Goal: Information Seeking & Learning: Learn about a topic

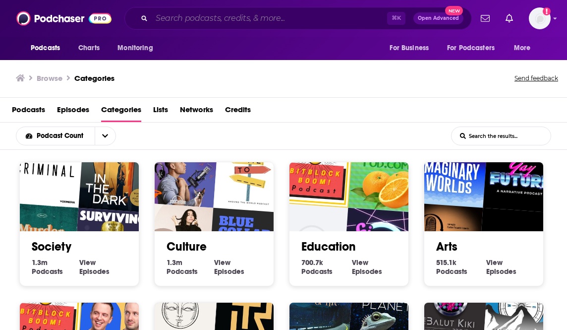
click at [184, 24] on input "Search podcasts, credits, & more..." at bounding box center [270, 18] width 236 height 16
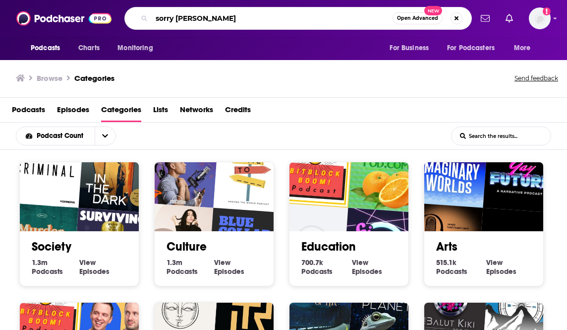
type input "sorry [PERSON_NAME]"
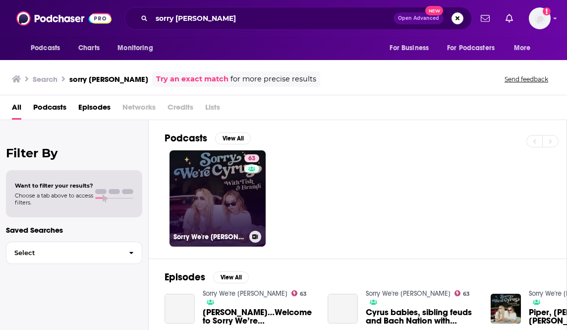
click at [222, 174] on link "63 Sorry We're [PERSON_NAME]" at bounding box center [218, 198] width 96 height 96
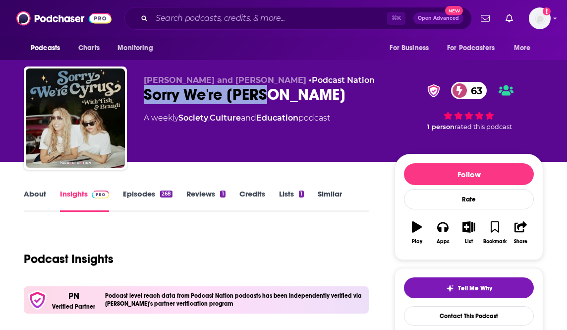
drag, startPoint x: 301, startPoint y: 97, endPoint x: 139, endPoint y: 95, distance: 161.7
click at [139, 95] on div "[PERSON_NAME] and [PERSON_NAME] • Podcast Nation Sorry We're [PERSON_NAME] 63 A…" at bounding box center [284, 119] width 520 height 107
copy h2 "Sorry We're [PERSON_NAME]"
click at [176, 16] on input "Search podcasts, credits, & more..." at bounding box center [270, 18] width 236 height 16
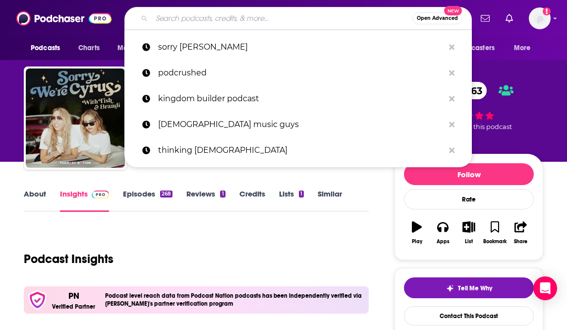
click at [192, 18] on input "Search podcasts, credits, & more..." at bounding box center [282, 18] width 261 height 16
type input """
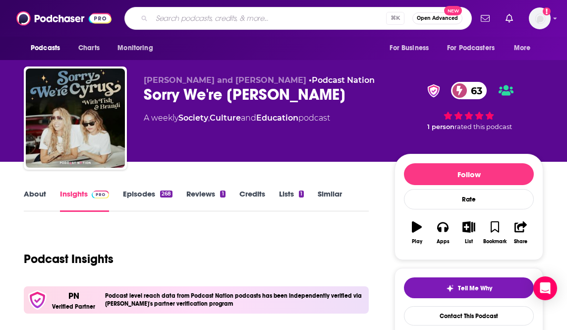
click at [208, 248] on div "Podcast Insights" at bounding box center [192, 253] width 337 height 51
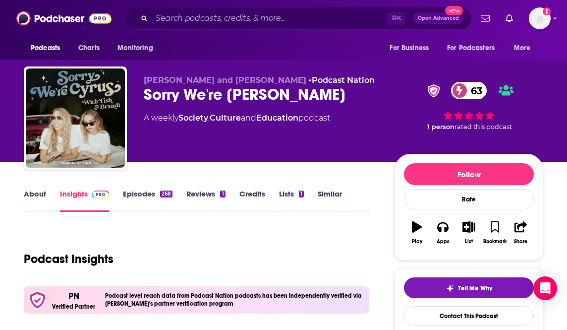
click at [319, 192] on link "Similar" at bounding box center [330, 200] width 24 height 23
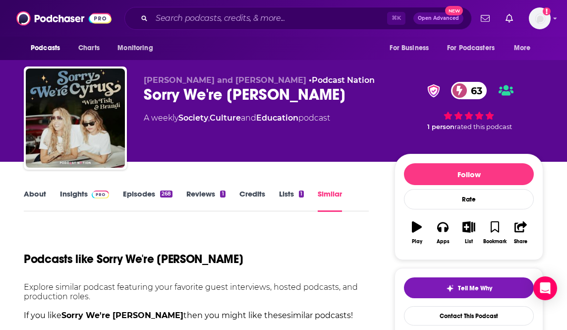
click at [322, 193] on link "Similar" at bounding box center [330, 200] width 24 height 23
